Goal: Find specific page/section: Find specific page/section

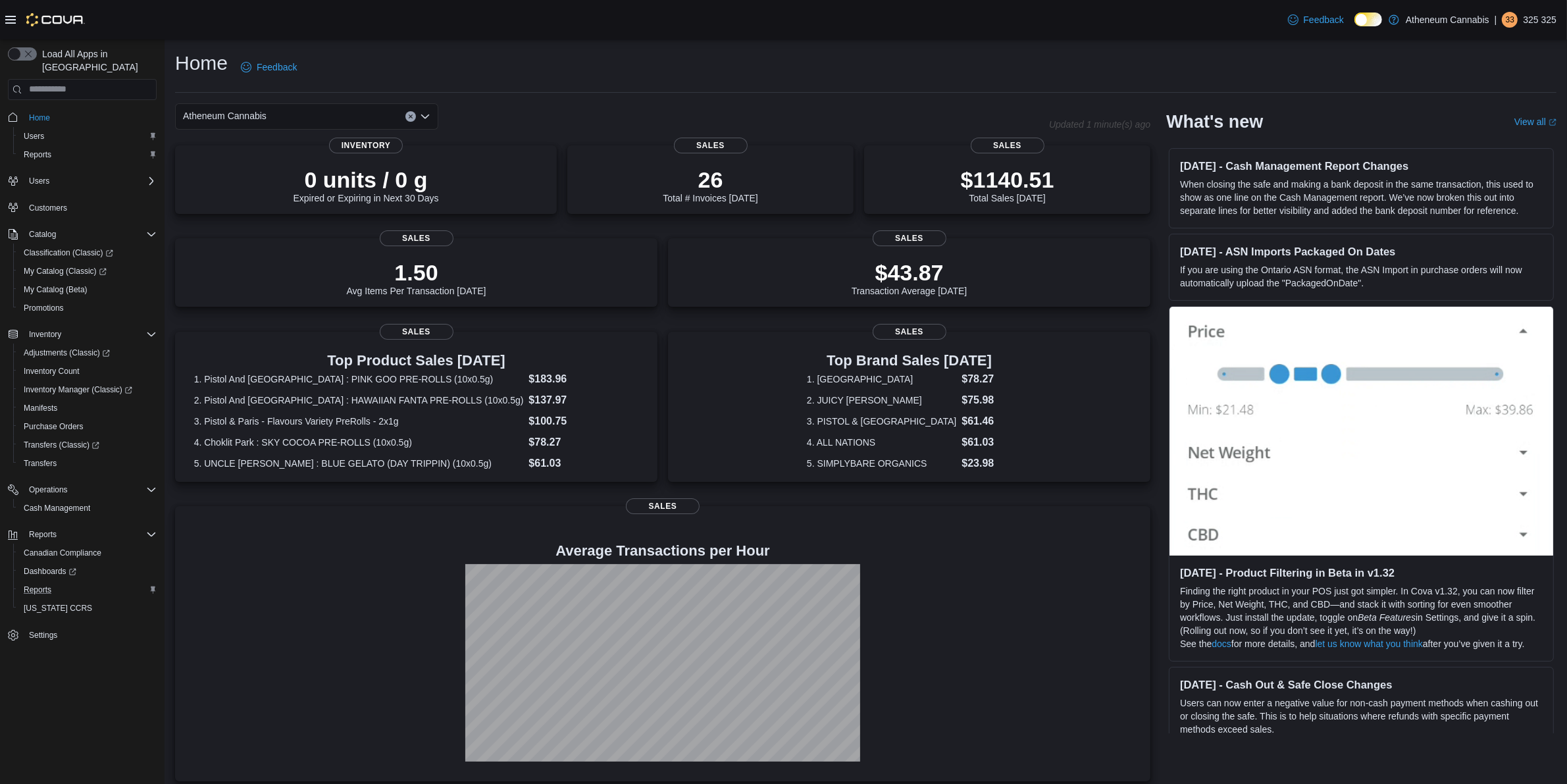
click at [56, 582] on div "Reports" at bounding box center [87, 590] width 138 height 16
